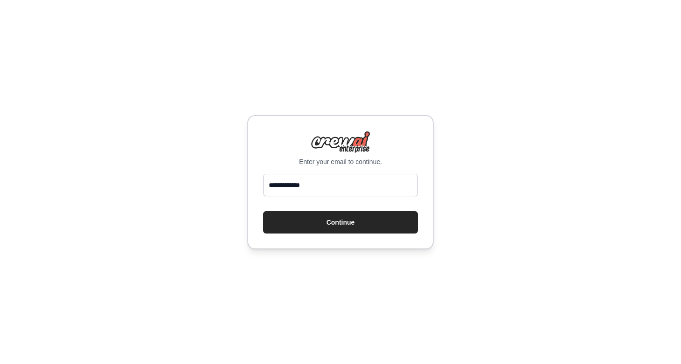
type input "**********"
click at [341, 222] on button "Continue" at bounding box center [340, 222] width 155 height 22
